Goal: Information Seeking & Learning: Check status

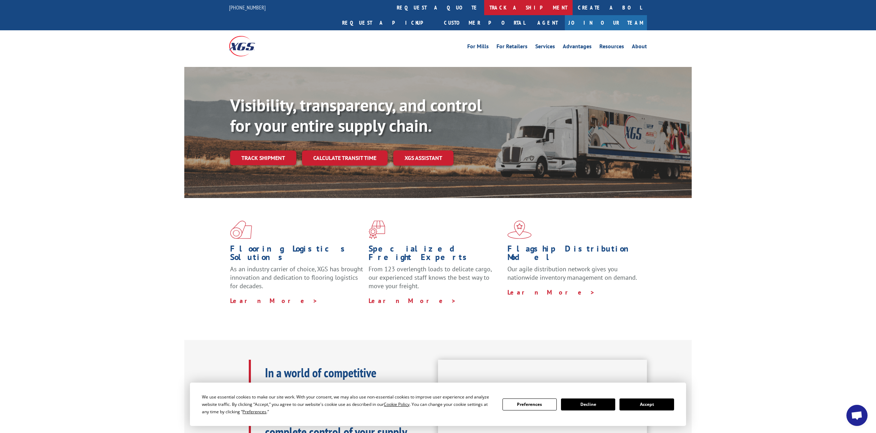
click at [484, 13] on link "track a shipment" at bounding box center [528, 7] width 88 height 15
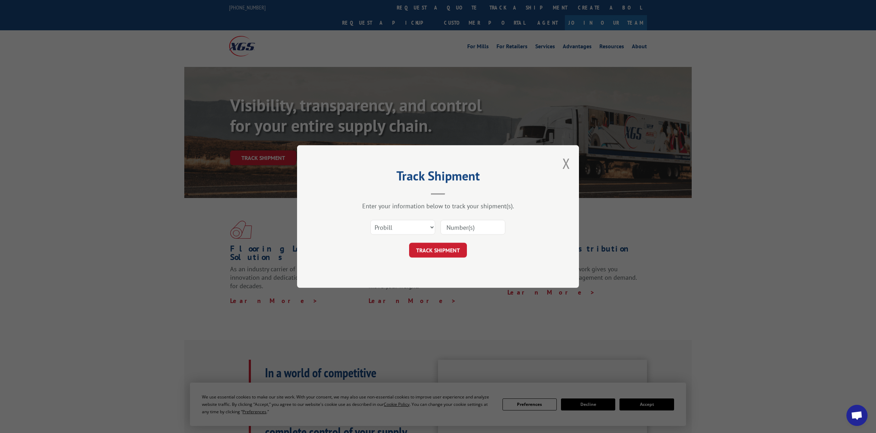
click at [470, 225] on input at bounding box center [472, 227] width 65 height 15
paste input "17590451"
type input "17590451"
click at [438, 250] on button "TRACK SHIPMENT" at bounding box center [438, 250] width 58 height 15
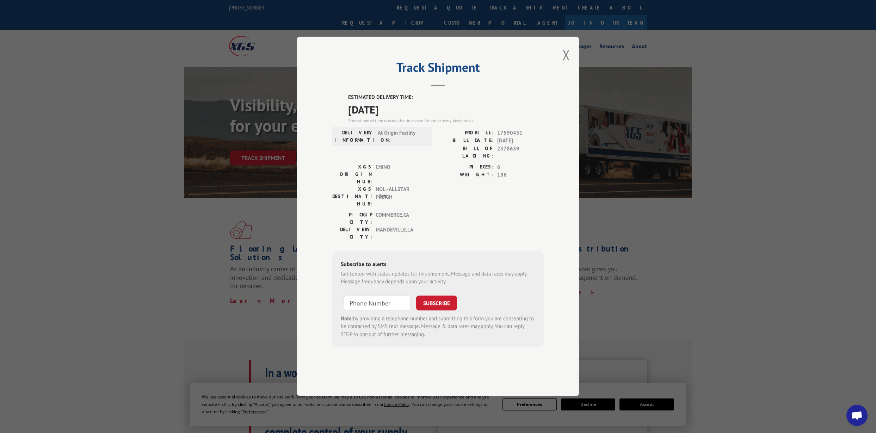
click at [395, 144] on span "At Origin Facility" at bounding box center [402, 136] width 48 height 15
click at [458, 197] on div "PIECES: 6 WEIGHT: 186" at bounding box center [491, 187] width 106 height 48
click at [566, 64] on button "Close modal" at bounding box center [566, 54] width 8 height 19
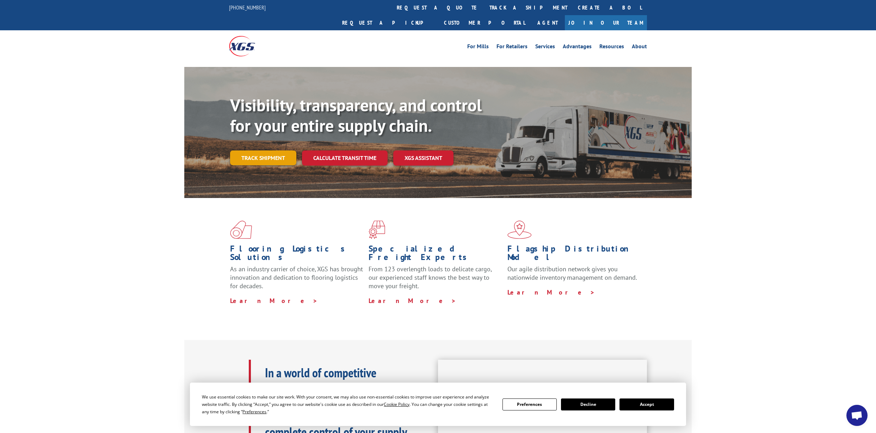
click at [268, 150] on link "Track shipment" at bounding box center [263, 157] width 66 height 15
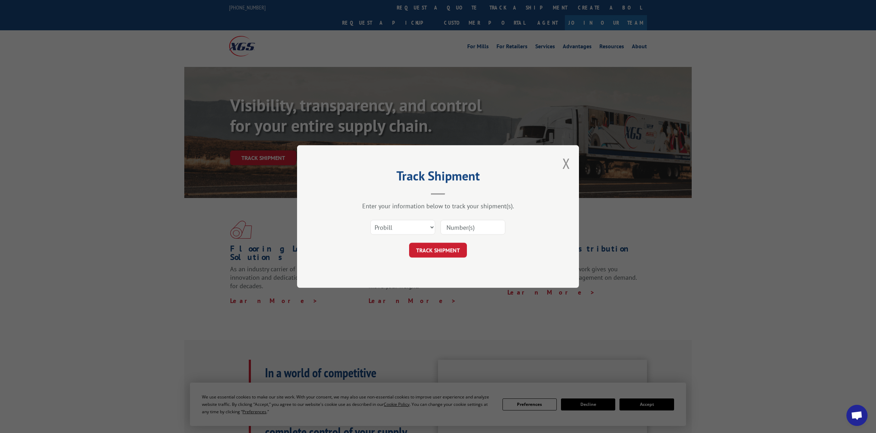
click at [470, 226] on input at bounding box center [472, 227] width 65 height 15
paste input "17590451"
type input "17590451"
click at [437, 246] on button "TRACK SHIPMENT" at bounding box center [438, 250] width 58 height 15
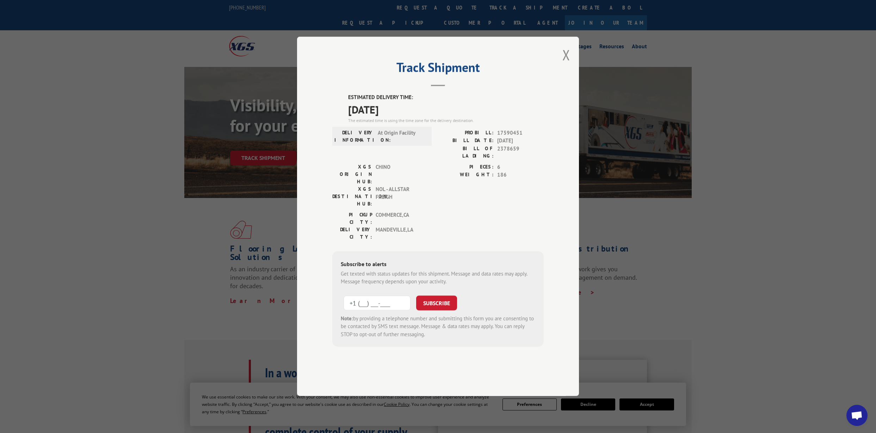
click at [373, 296] on input "+1 (___) ___-____" at bounding box center [377, 303] width 67 height 15
type input "[PHONE_NUMBER]"
click at [434, 296] on button "SUBSCRIBE" at bounding box center [436, 303] width 41 height 15
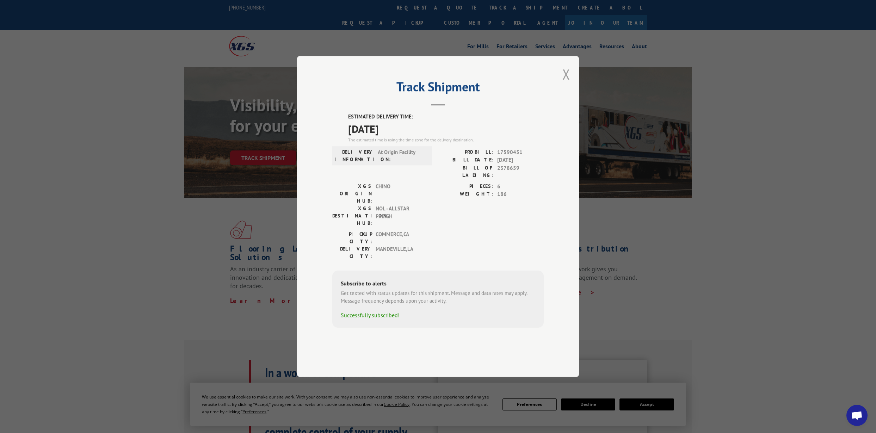
click at [566, 84] on button "Close modal" at bounding box center [566, 74] width 8 height 19
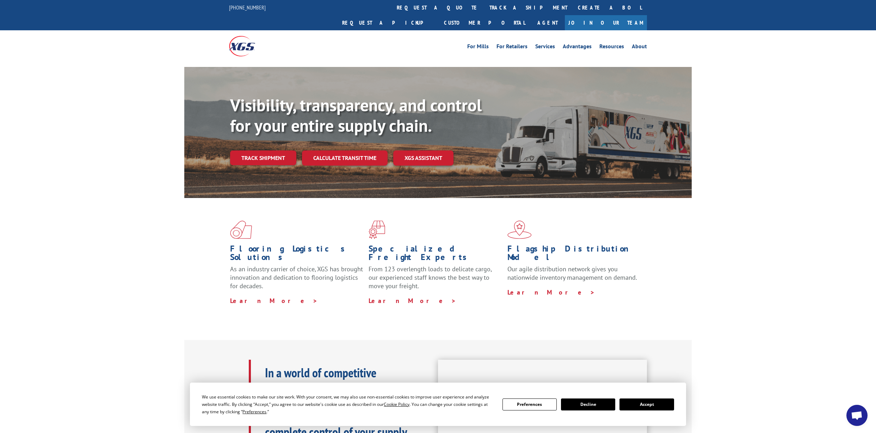
click at [641, 407] on button "Accept" at bounding box center [646, 404] width 54 height 12
